Goal: Task Accomplishment & Management: Manage account settings

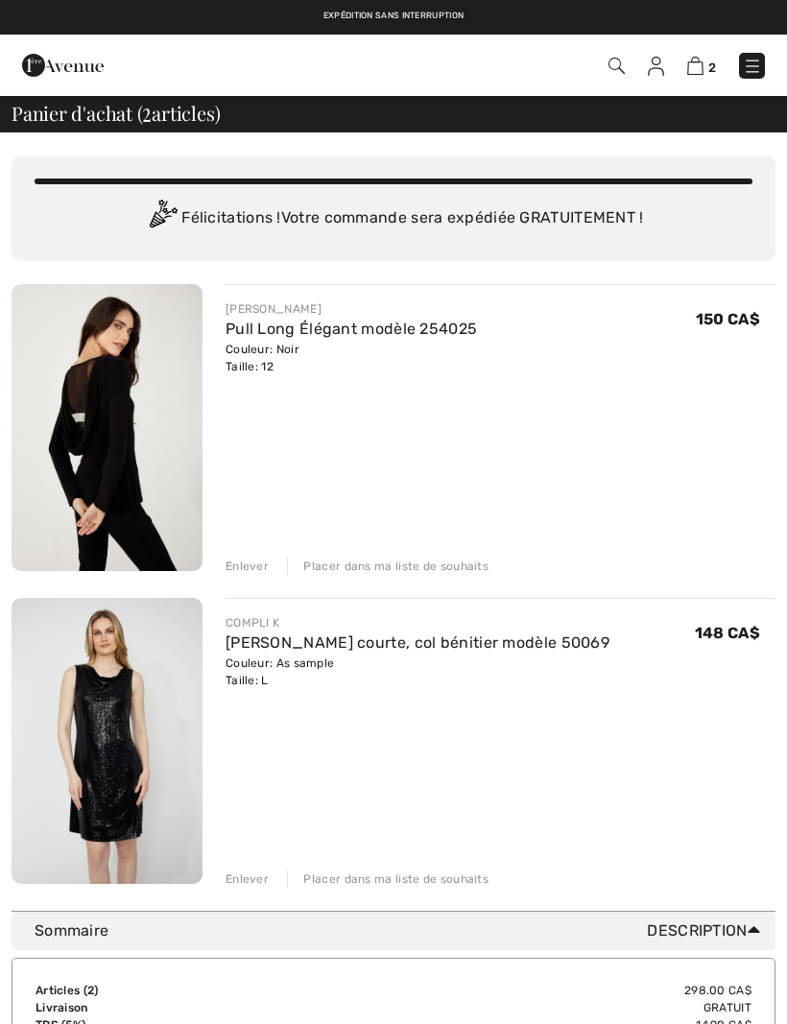
click at [755, 66] on img at bounding box center [752, 66] width 19 height 19
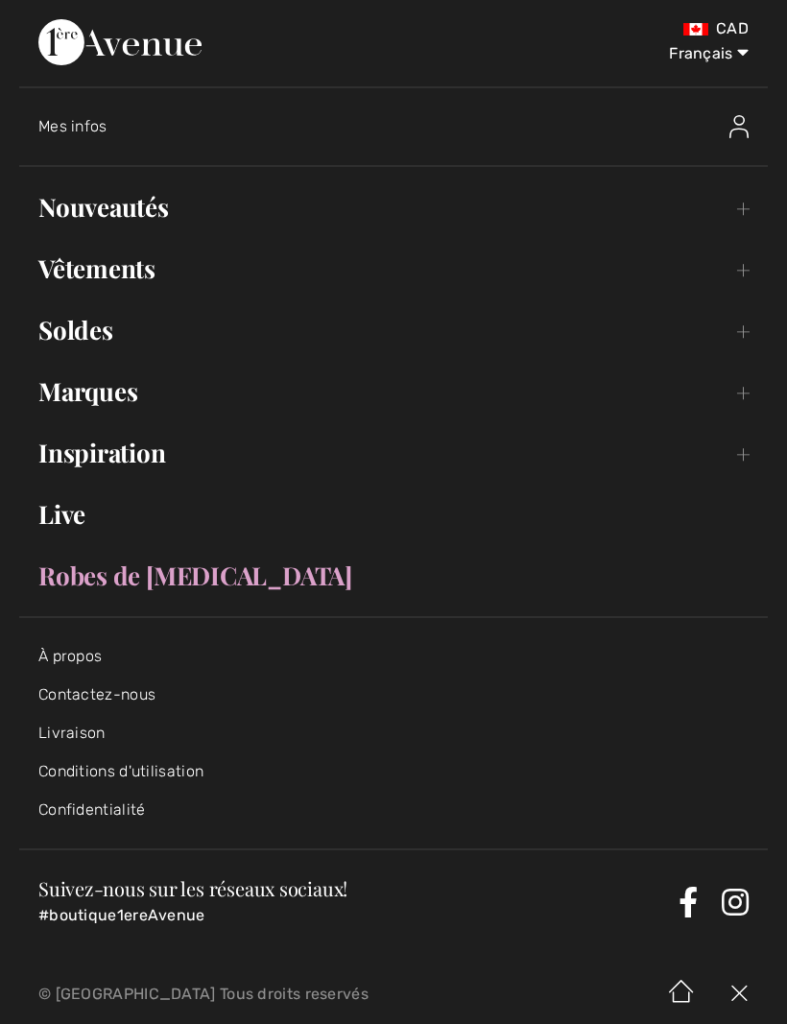
click at [737, 58] on select "English Français" at bounding box center [699, 50] width 100 height 58
select select "https://www.1ereavenue.com/en/cart/"
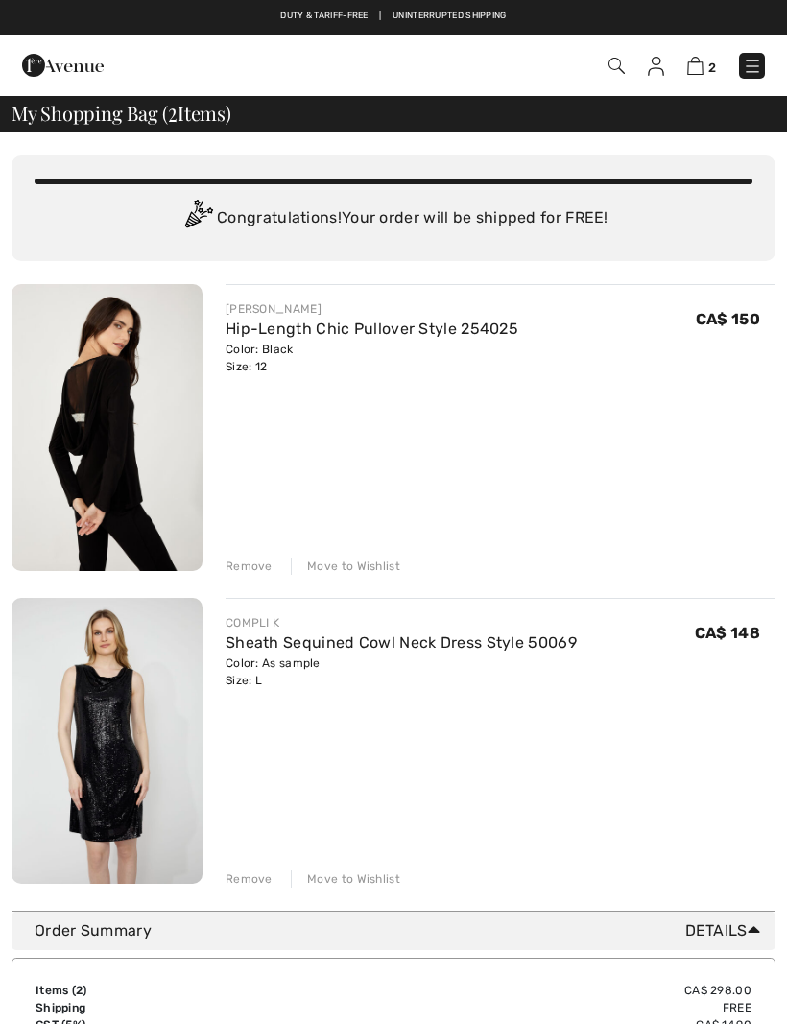
click at [652, 68] on img at bounding box center [656, 66] width 16 height 19
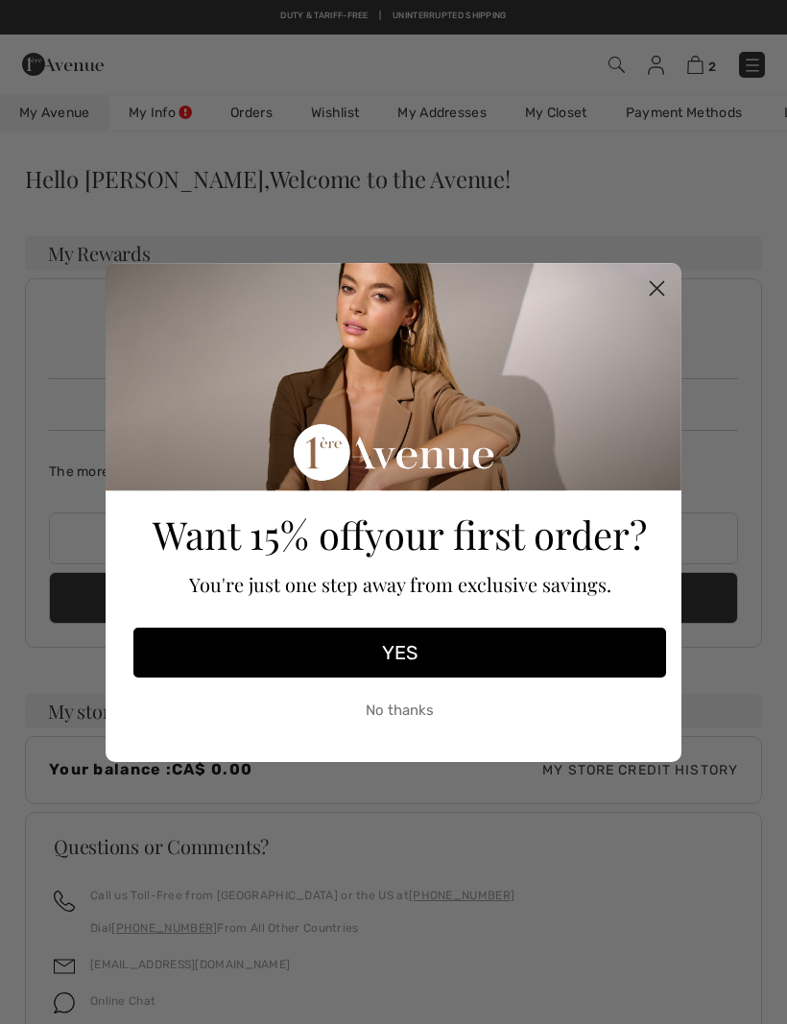
click at [657, 295] on circle "Close dialog" at bounding box center [657, 288] width 32 height 32
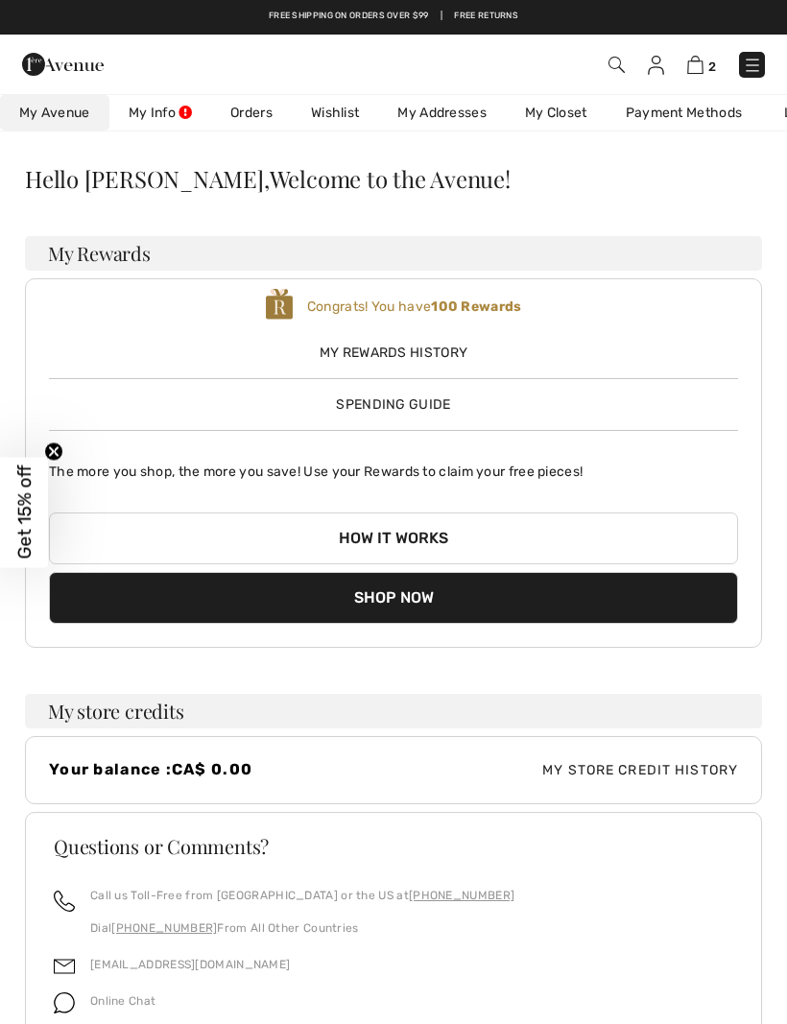
scroll to position [1, 0]
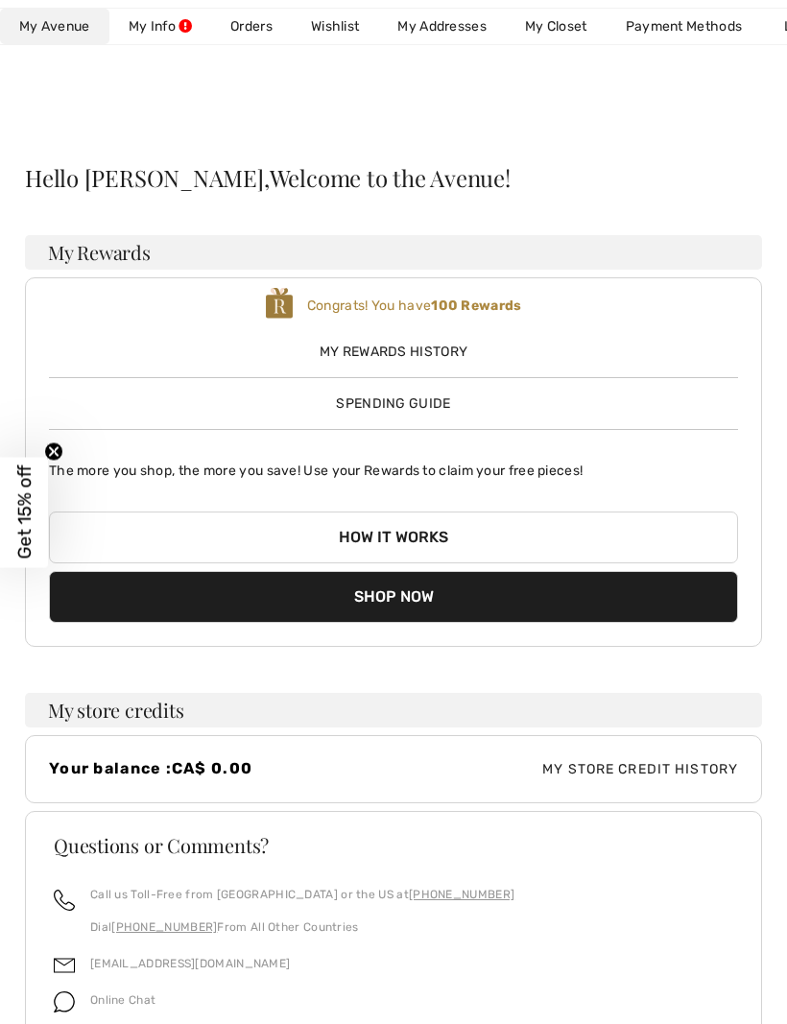
click at [186, 27] on link "My Info" at bounding box center [160, 27] width 102 height 36
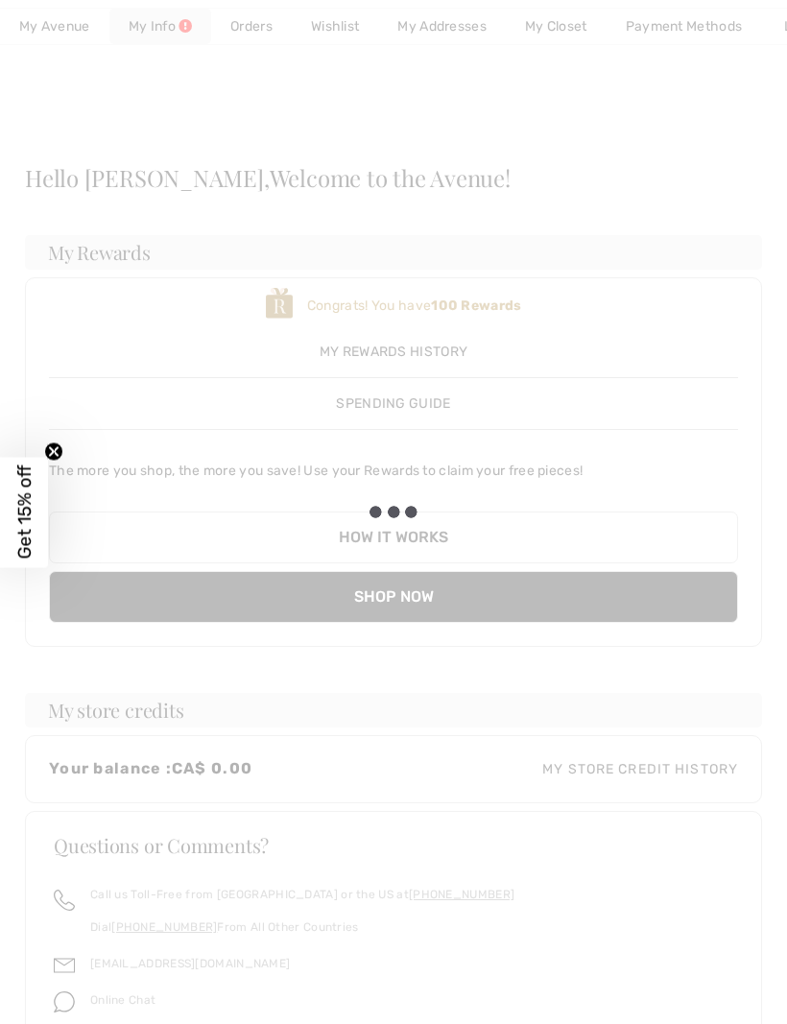
scroll to position [0, 0]
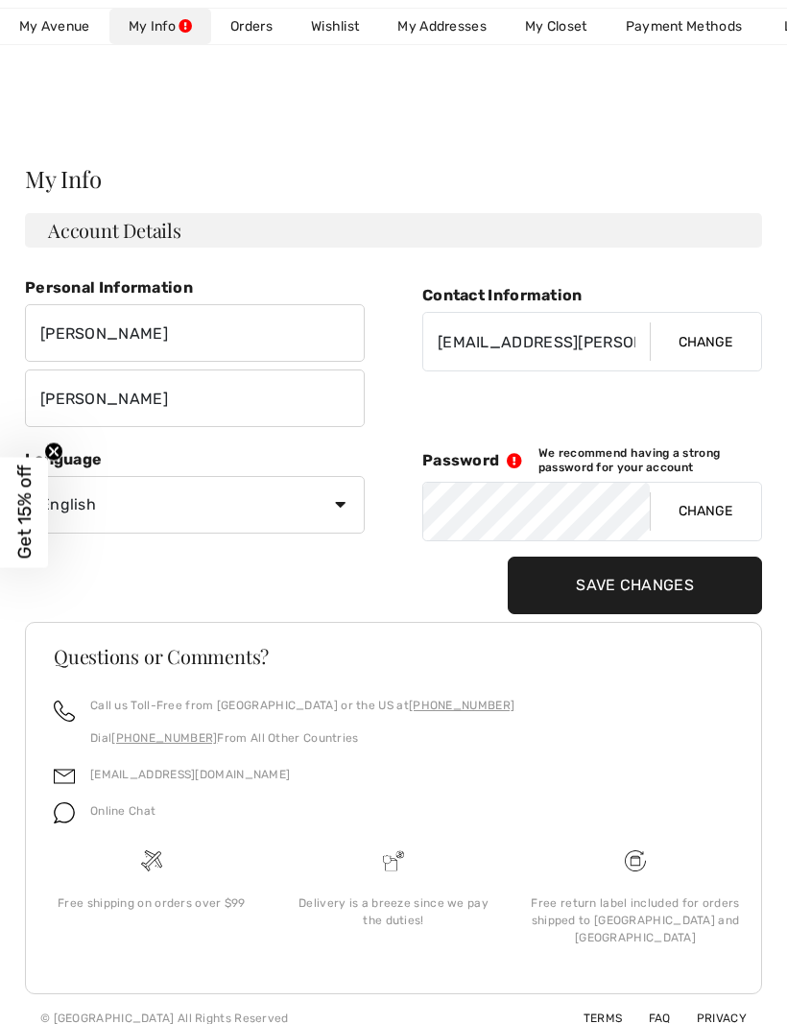
click at [709, 589] on input "Save Changes" at bounding box center [635, 586] width 254 height 58
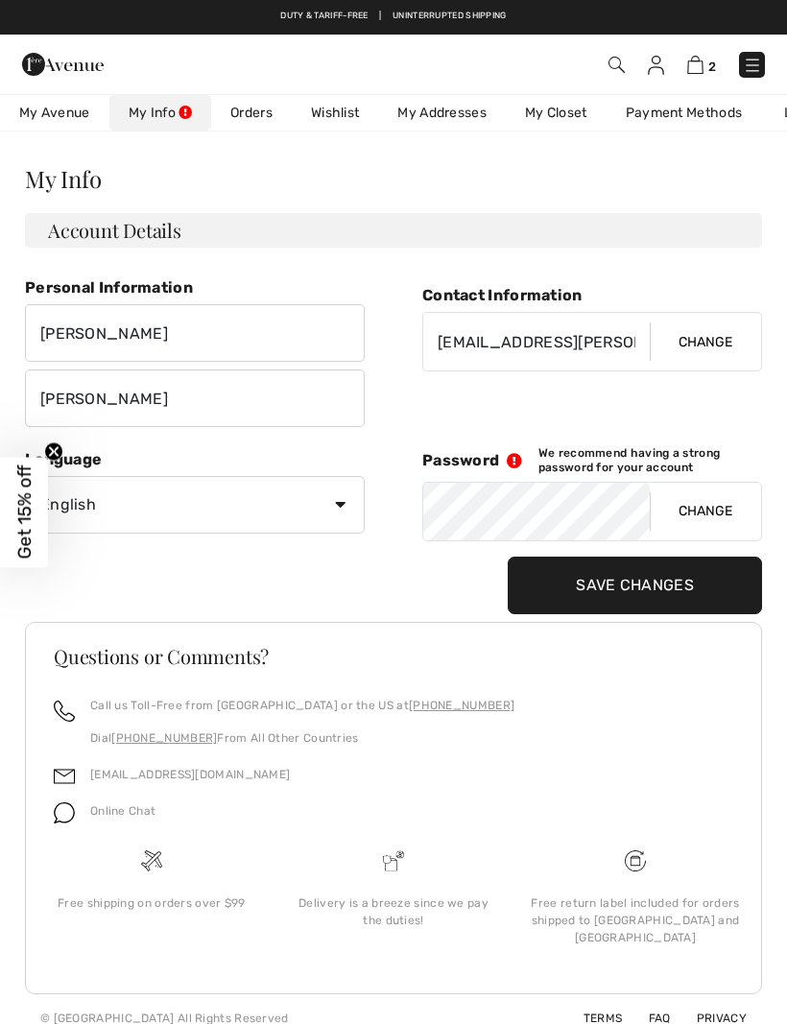
click at [250, 130] on link "Orders" at bounding box center [251, 113] width 81 height 36
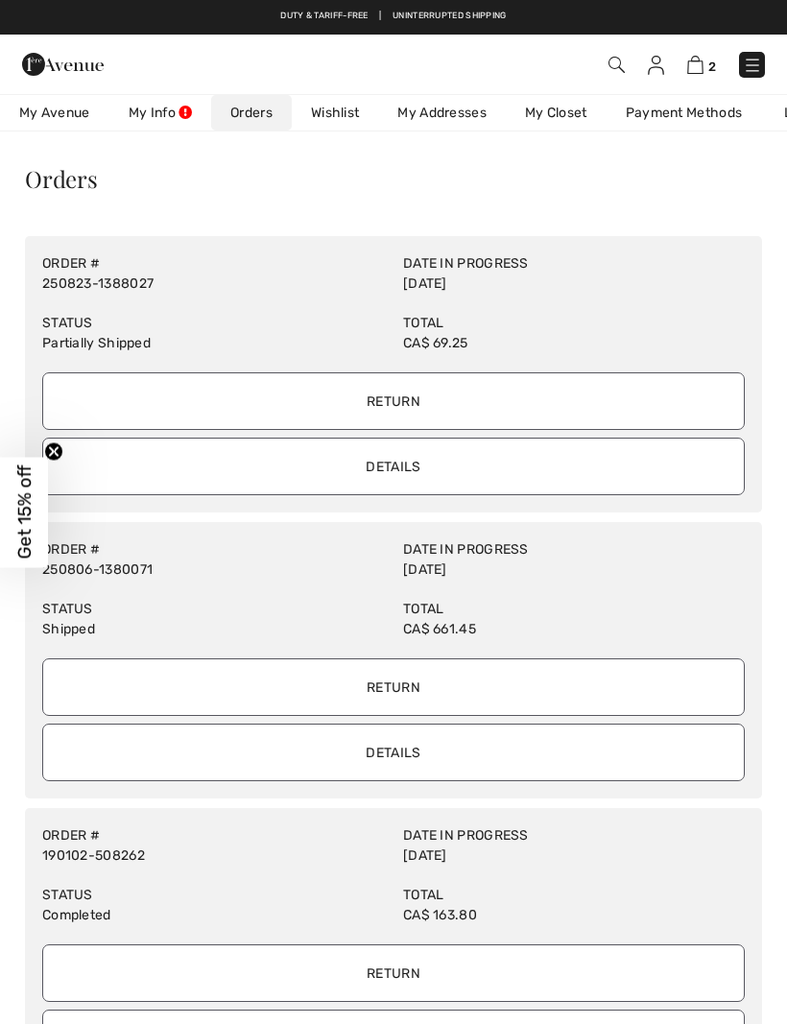
click at [522, 402] on input "Return" at bounding box center [393, 401] width 702 height 58
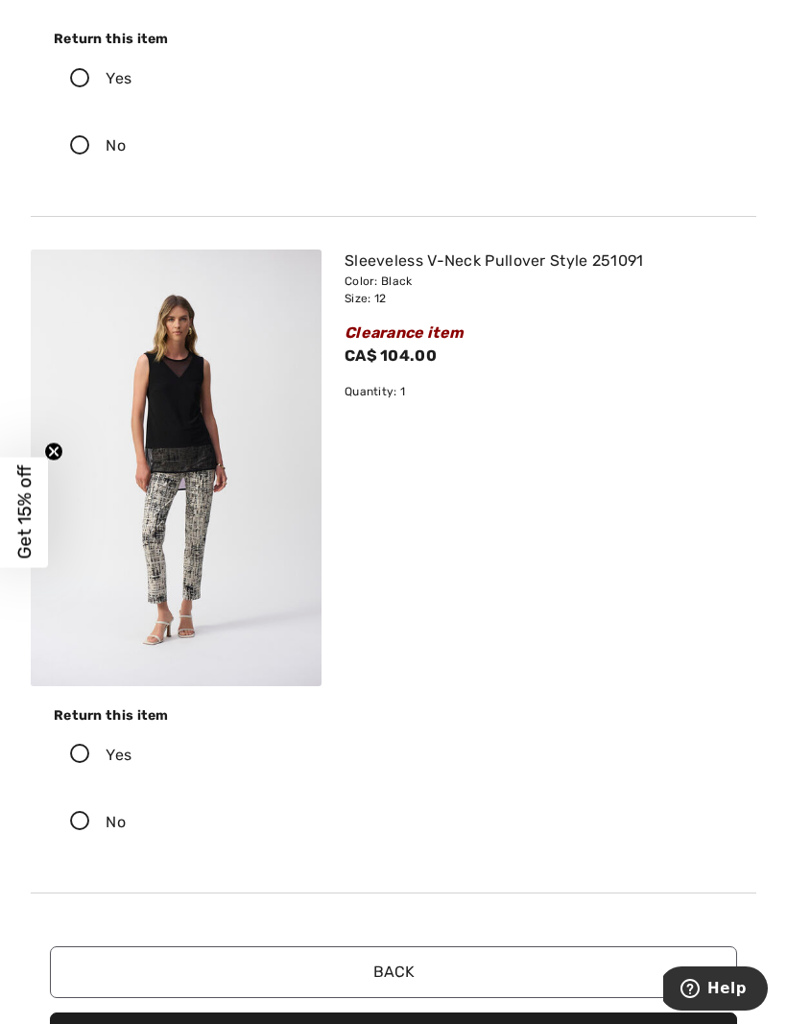
scroll to position [1257, 0]
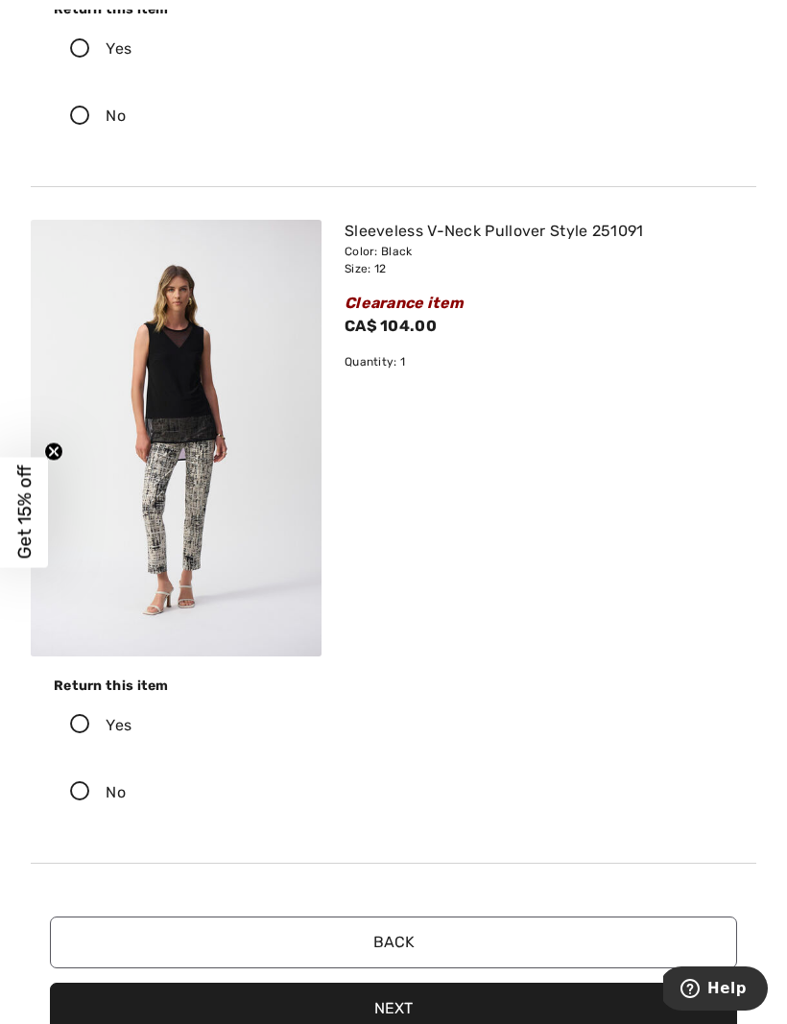
click at [81, 792] on icon at bounding box center [80, 792] width 51 height 20
click at [126, 792] on input "No" at bounding box center [132, 793] width 12 height 58
radio input "true"
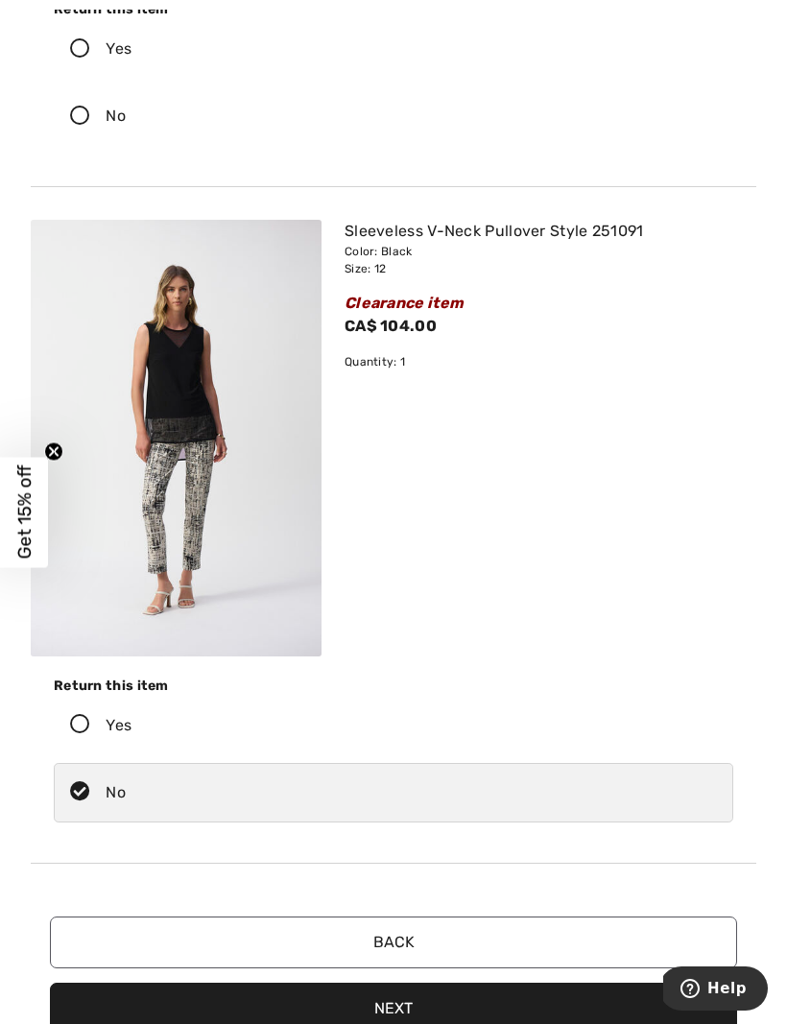
click at [72, 721] on icon at bounding box center [80, 725] width 51 height 20
click at [131, 721] on input "Yes" at bounding box center [137, 726] width 12 height 58
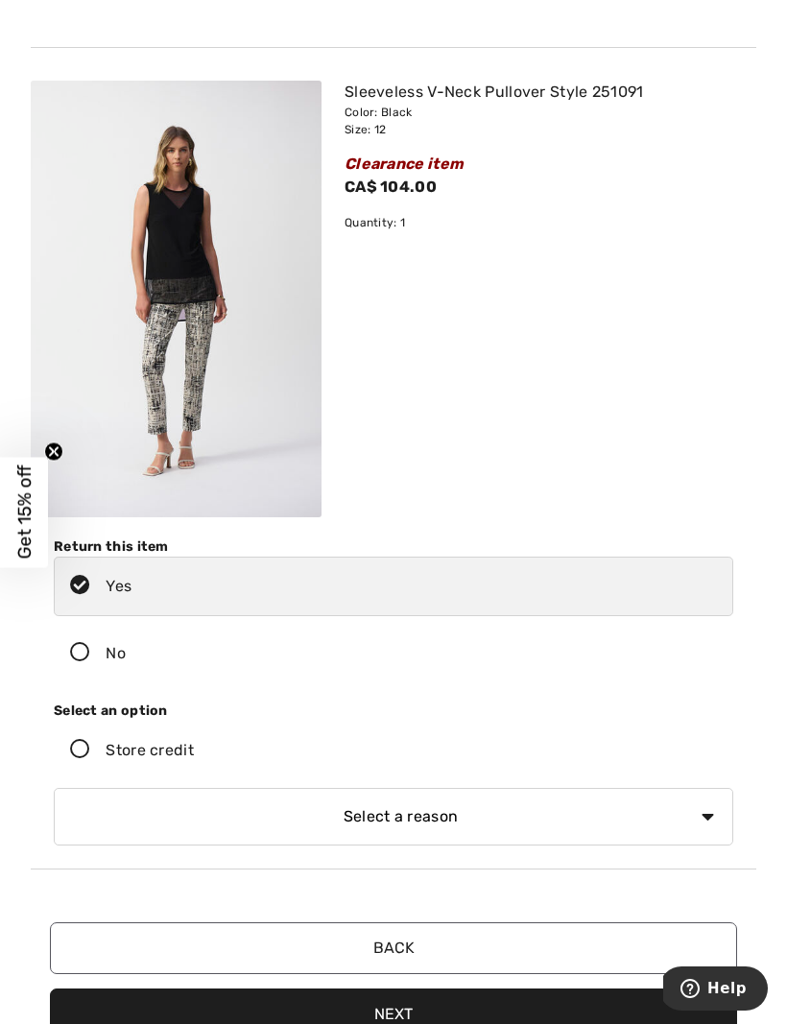
scroll to position [1399, 0]
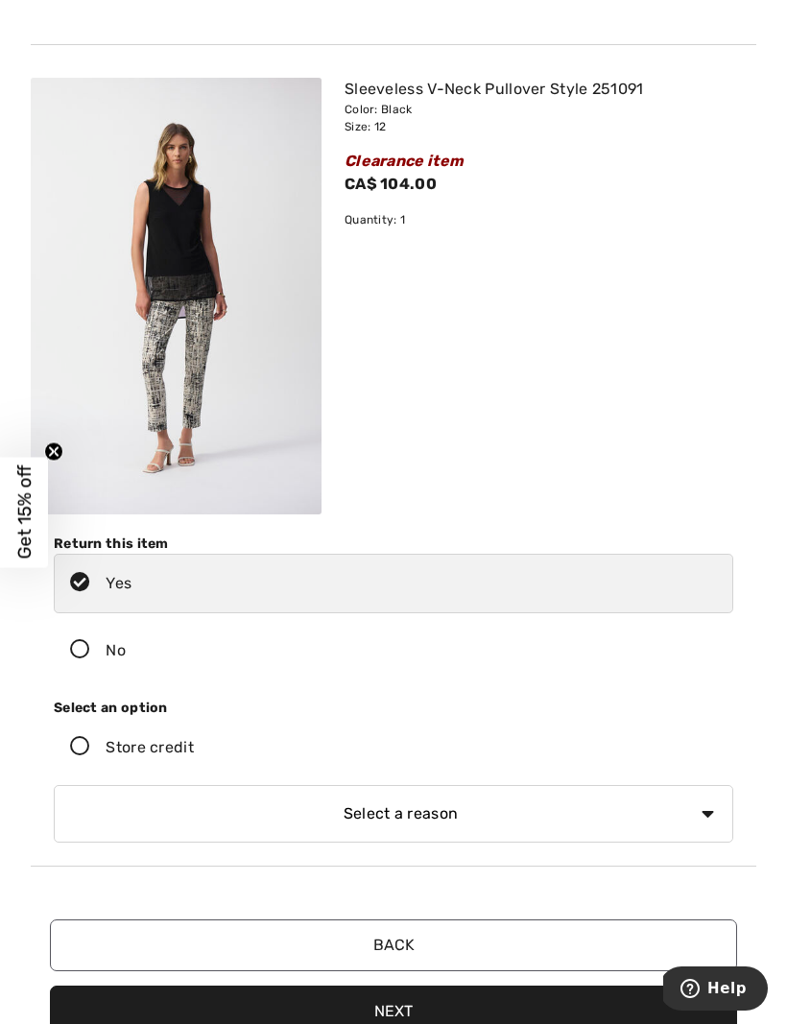
click at [89, 751] on icon at bounding box center [80, 747] width 51 height 20
click at [194, 751] on input "Store credit" at bounding box center [200, 748] width 12 height 58
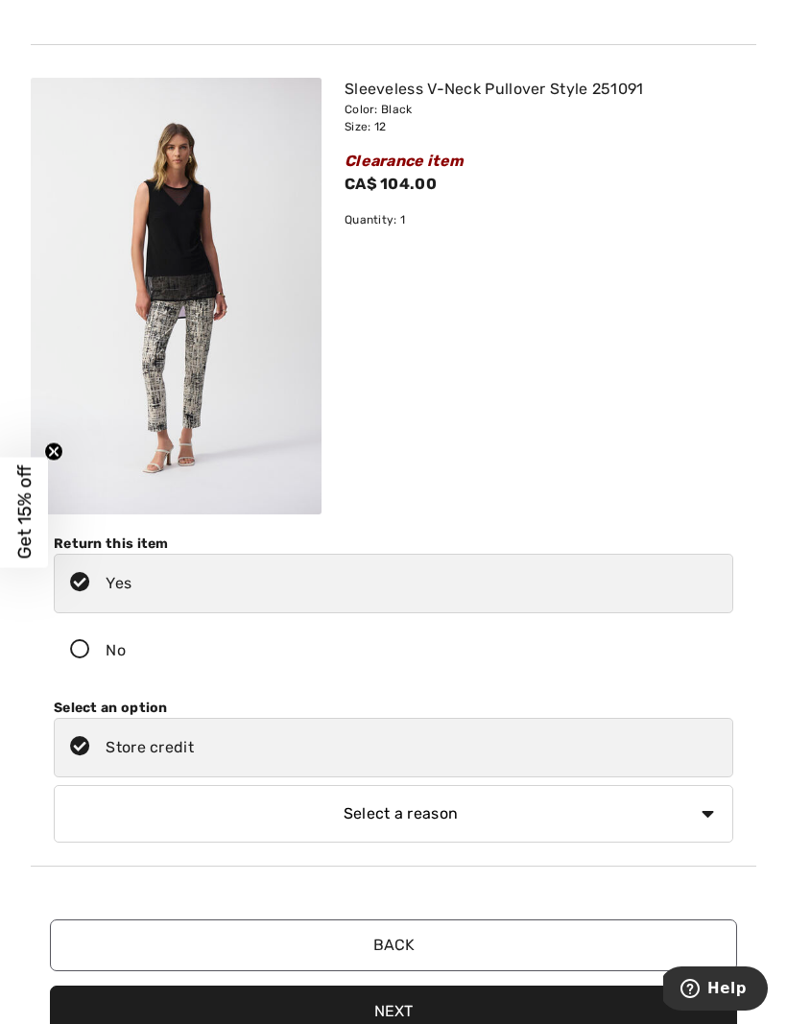
click at [704, 821] on select "Select a reason I received the wrong product or size My order arrived too late …" at bounding box center [393, 814] width 679 height 58
select select "6"
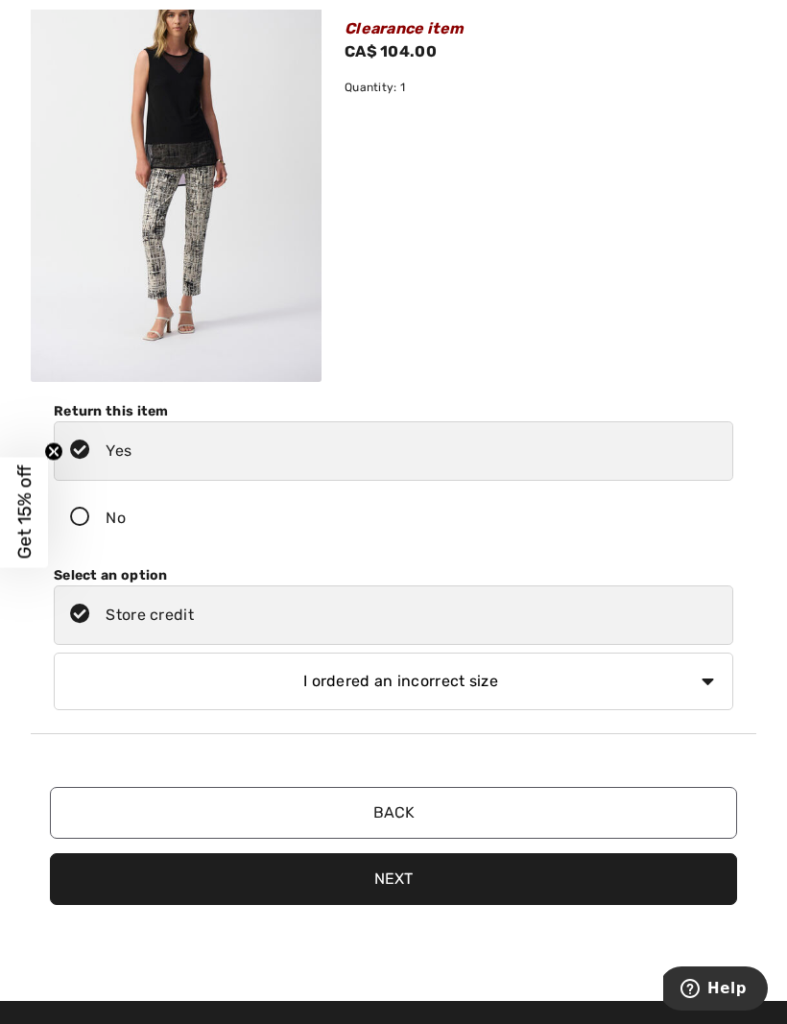
scroll to position [1537, 0]
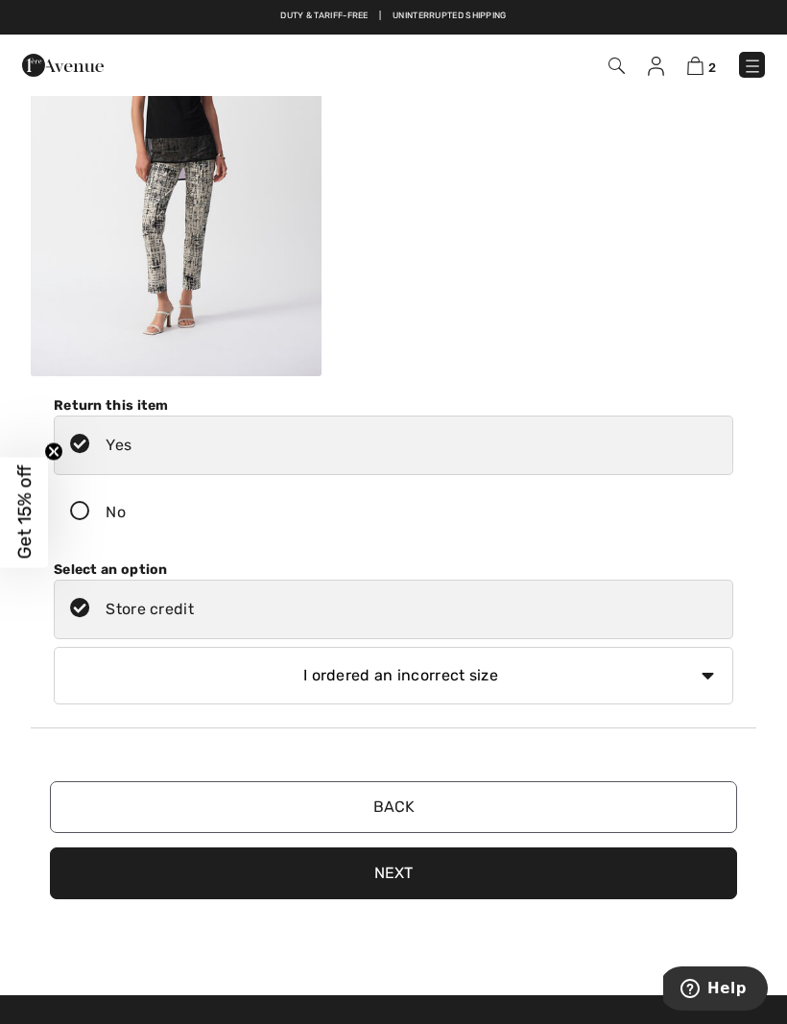
click at [572, 888] on button "Next" at bounding box center [393, 873] width 687 height 52
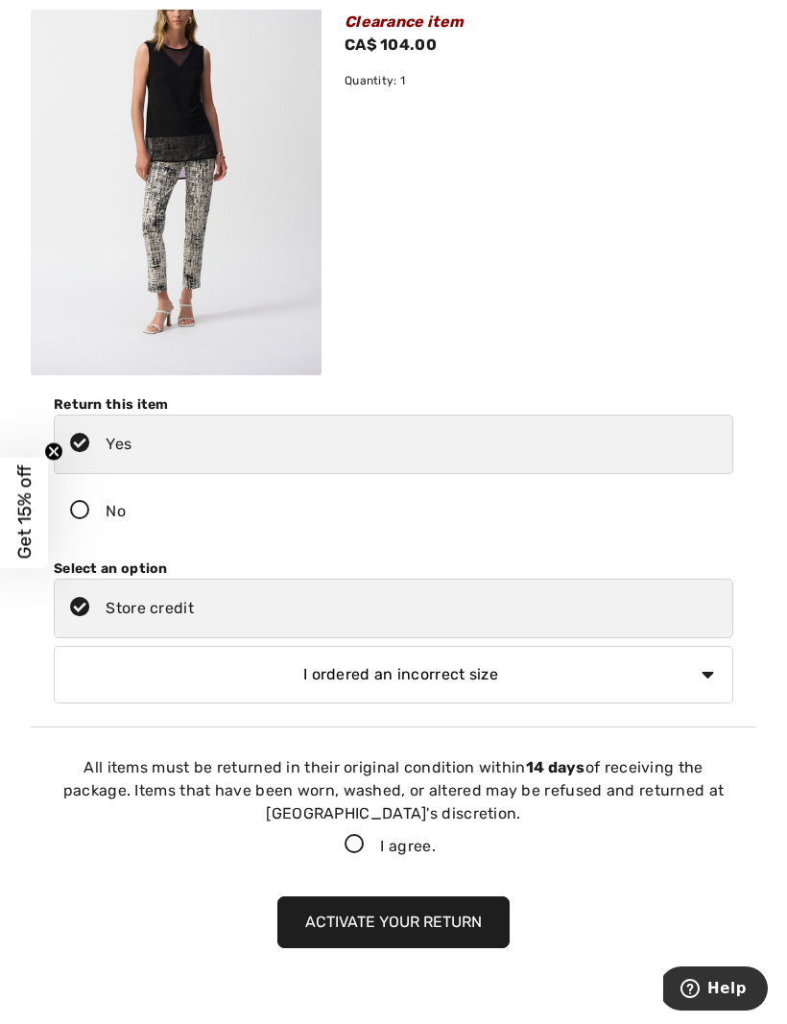
scroll to position [1544, 0]
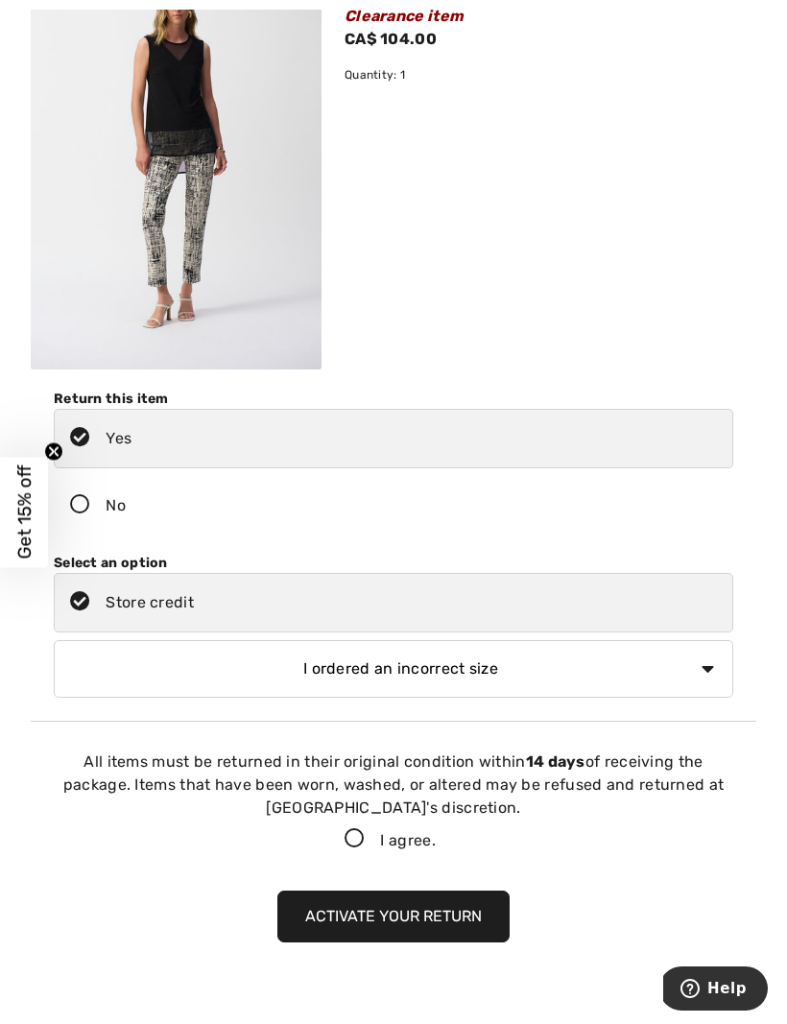
click at [350, 836] on icon at bounding box center [354, 839] width 51 height 20
click at [436, 836] on input "I agree." at bounding box center [442, 839] width 12 height 12
checkbox input "true"
click at [481, 932] on button "Activate your return" at bounding box center [393, 916] width 232 height 52
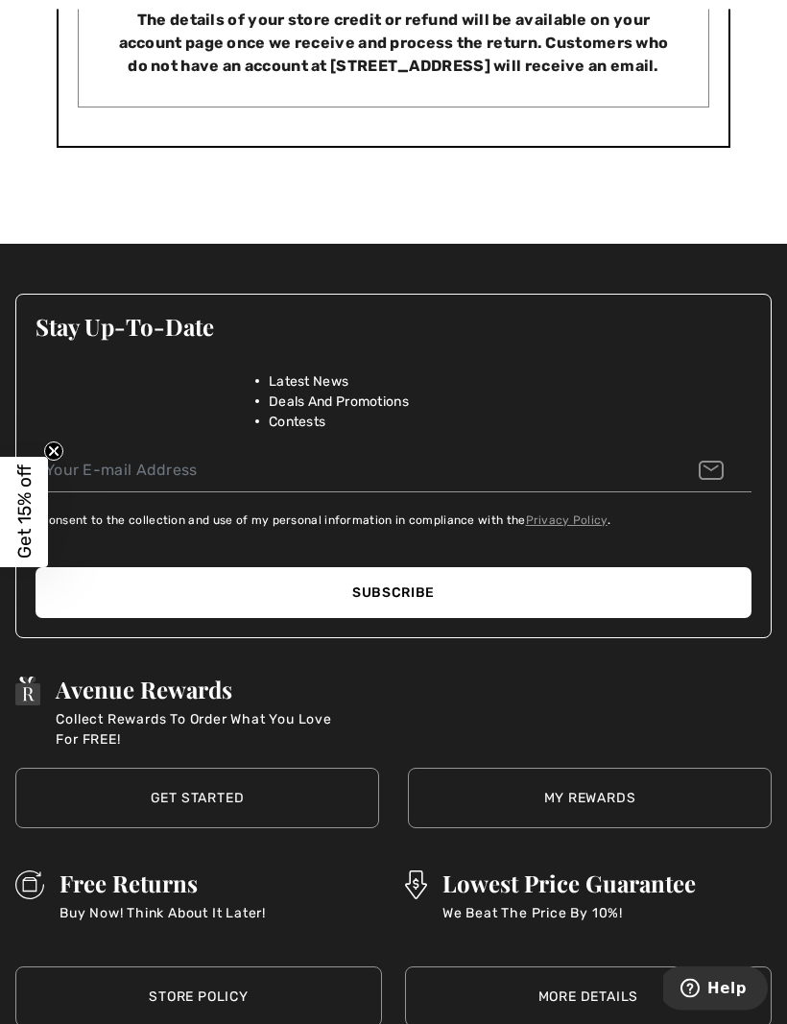
scroll to position [1165, 0]
